Goal: Find specific page/section: Find specific page/section

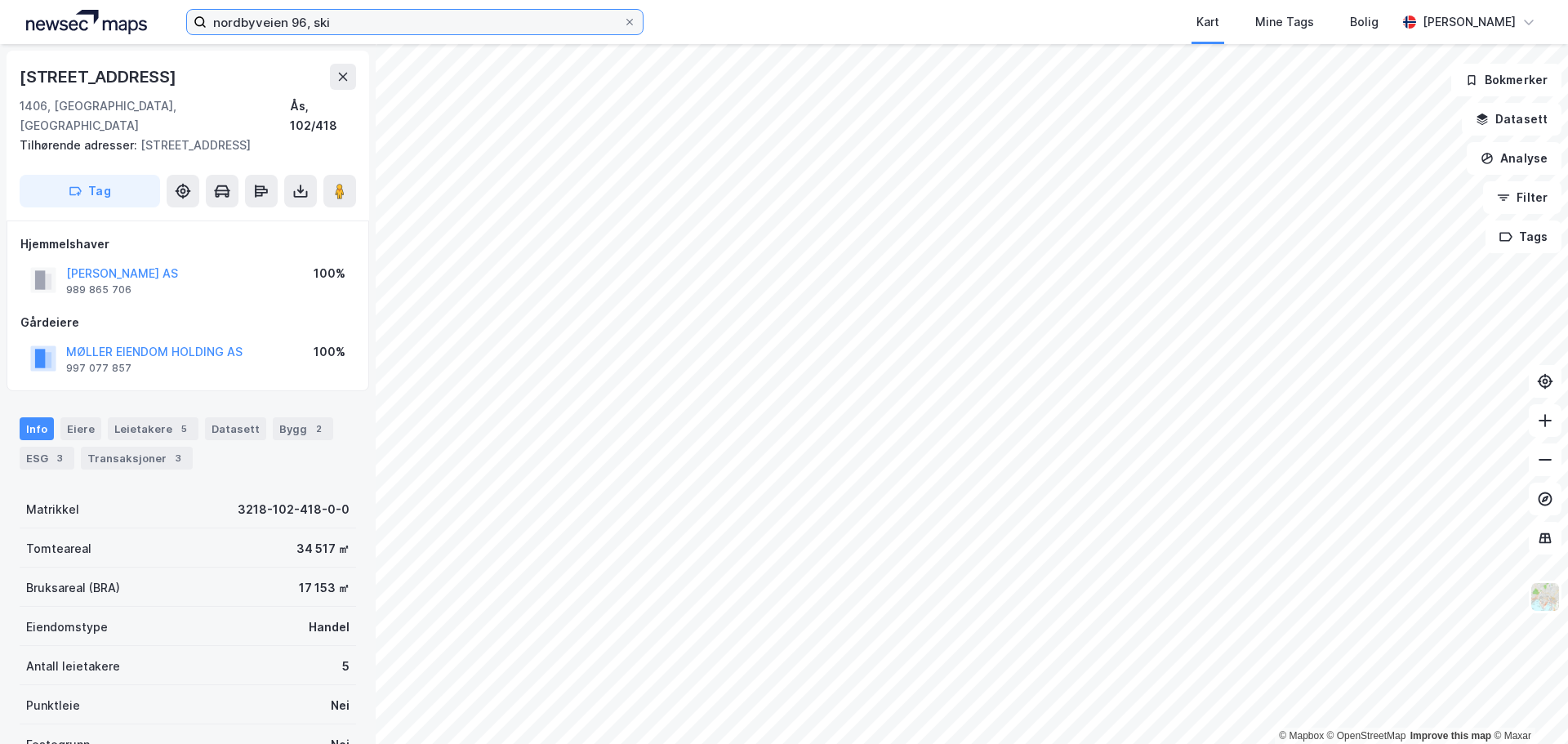
click at [294, 23] on input "nordbyveien 96, ski" at bounding box center [415, 22] width 417 height 25
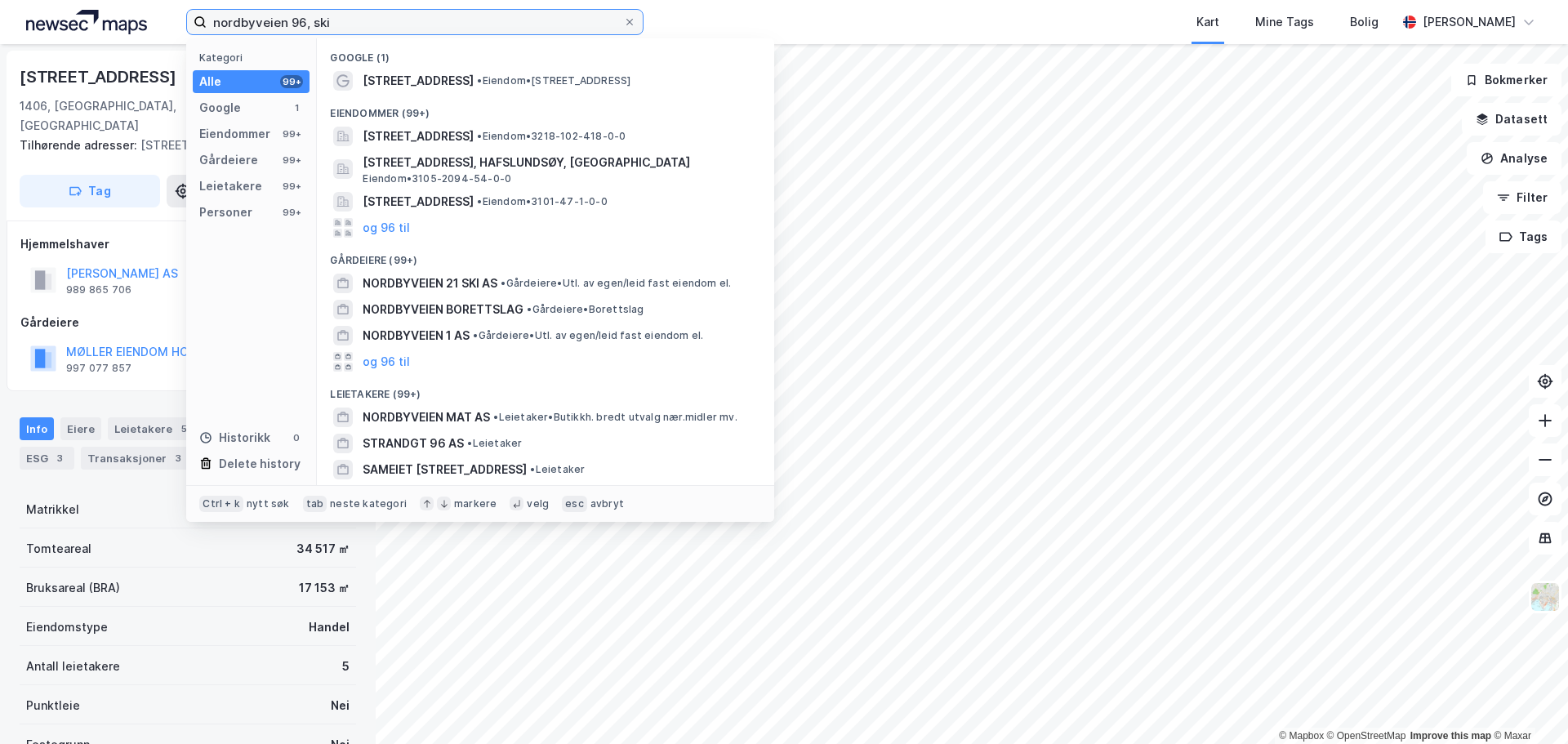
click at [297, 23] on input "nordbyveien 96, ski" at bounding box center [415, 22] width 417 height 25
drag, startPoint x: 331, startPoint y: 16, endPoint x: 57, endPoint y: 54, distance: 276.6
click at [57, 54] on div "nordbyveien 96, ski Kategori Alle 99+ Google 1 Eiendommer 99+ Gårdeiere 99+ Lei…" at bounding box center [784, 372] width 1568 height 744
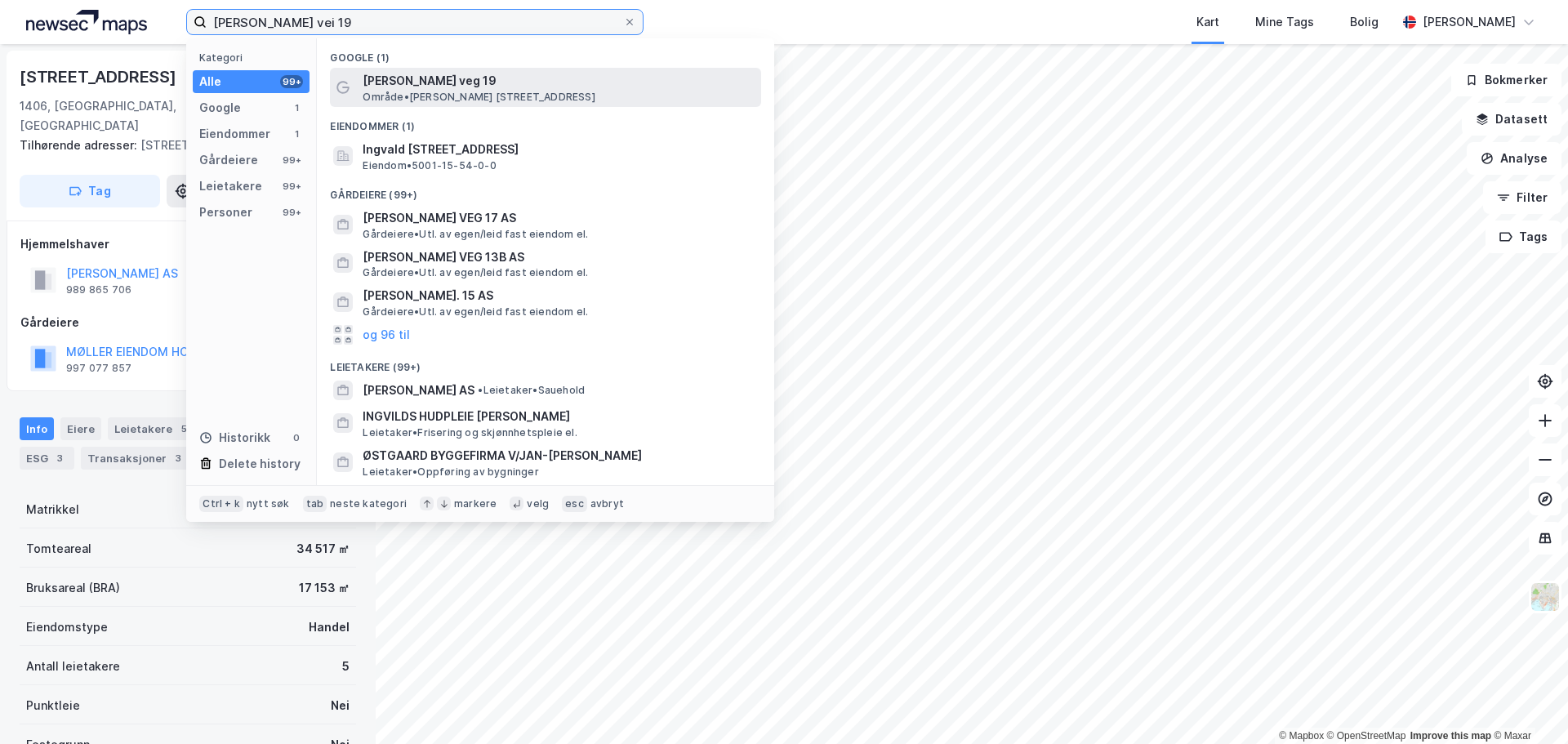
type input "[PERSON_NAME] vei 19"
click at [435, 94] on span "Område • [PERSON_NAME][STREET_ADDRESS]" at bounding box center [478, 97] width 232 height 13
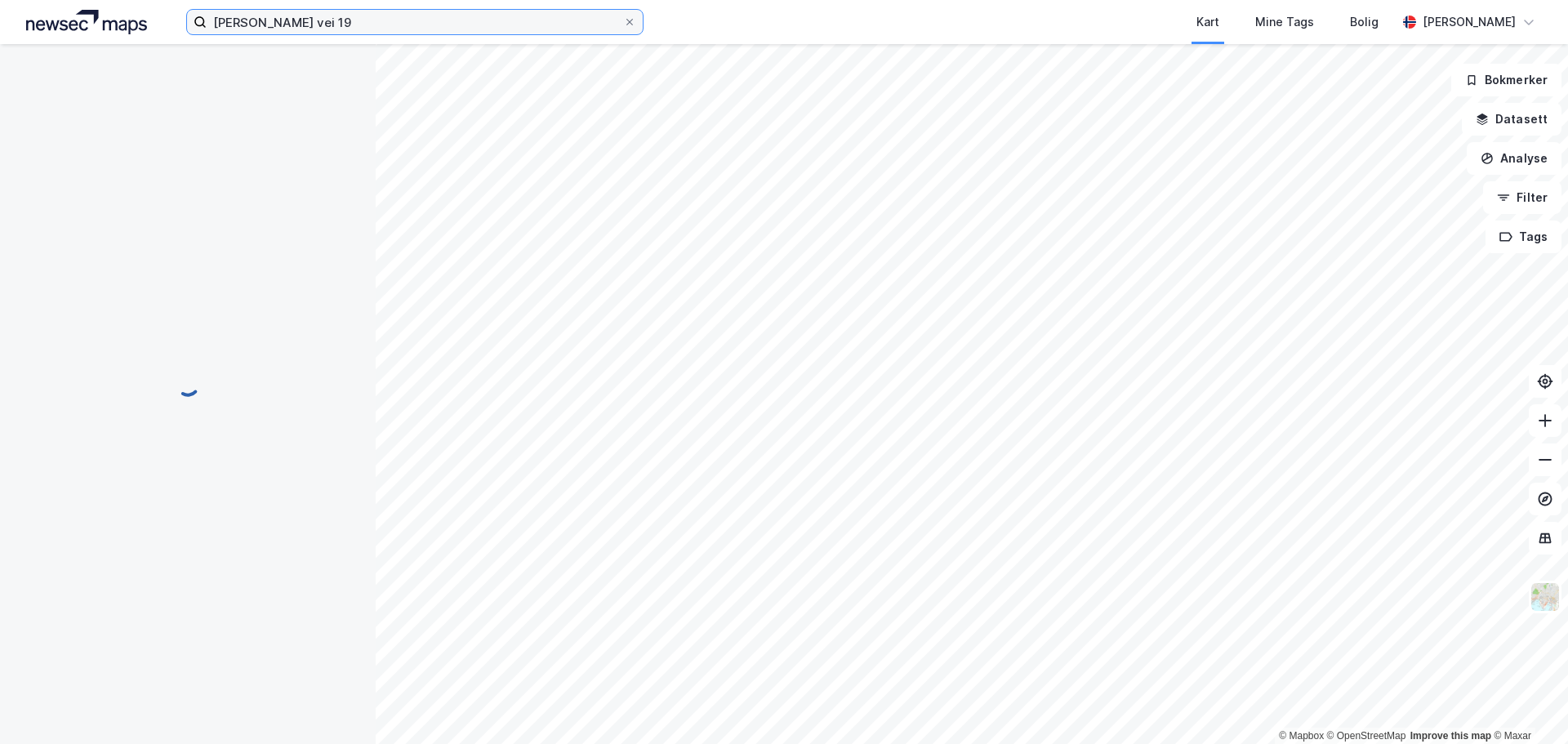
click at [363, 27] on input "[PERSON_NAME] vei 19" at bounding box center [415, 22] width 417 height 25
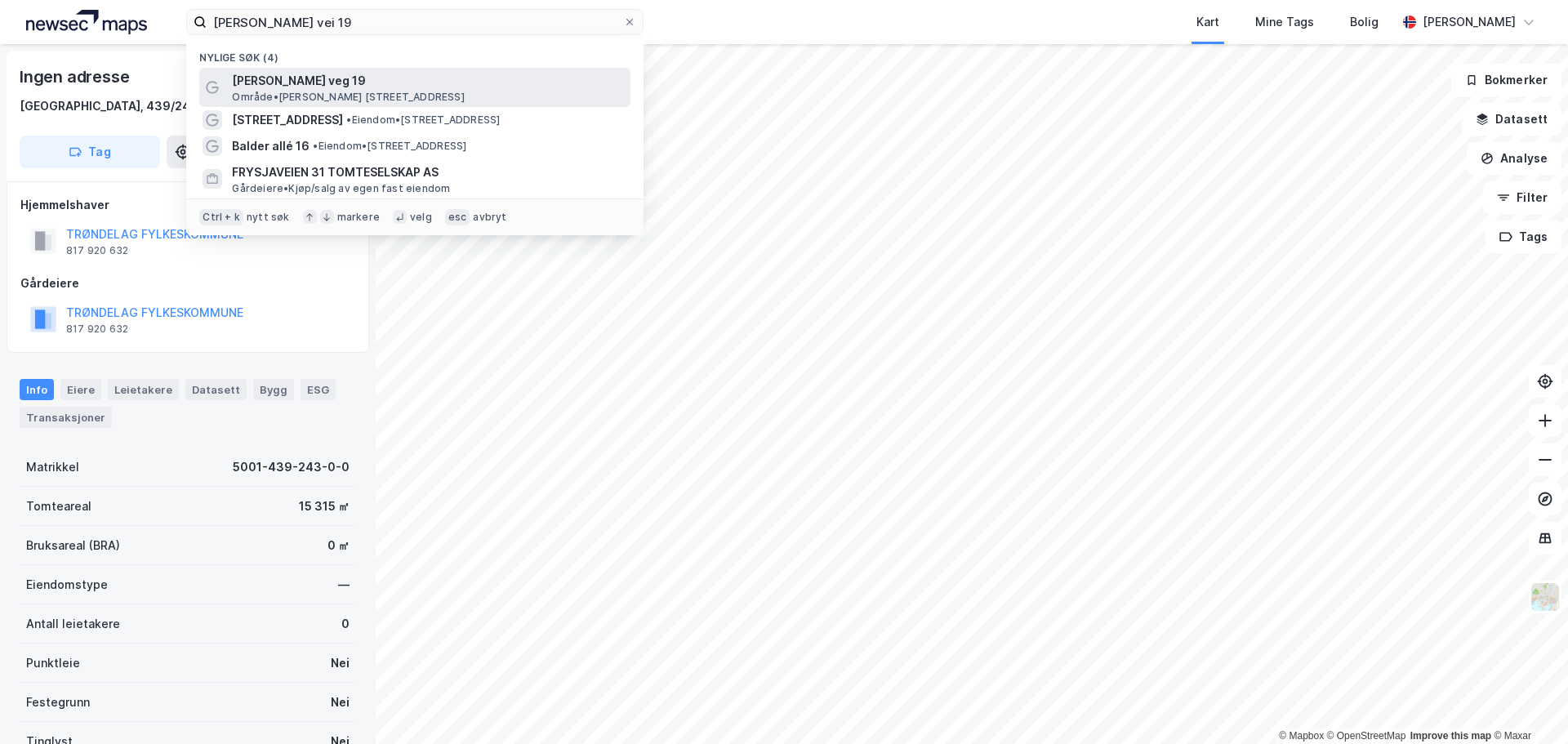
click at [387, 88] on span "[PERSON_NAME] veg 19" at bounding box center [427, 81] width 392 height 19
